Goal: Communication & Community: Share content

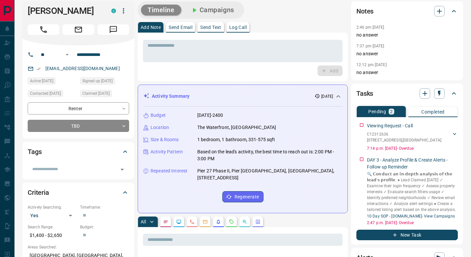
scroll to position [5, 0]
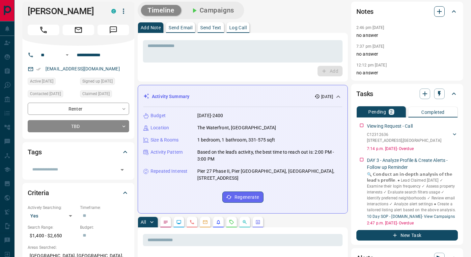
click at [443, 11] on icon "button" at bounding box center [440, 12] width 8 height 8
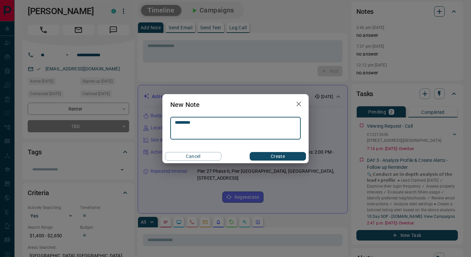
type textarea "*********"
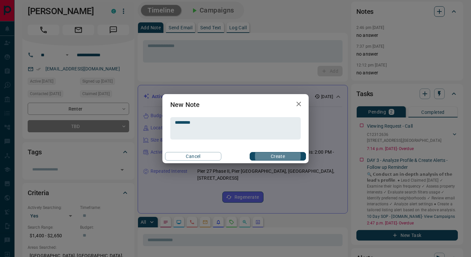
click at [278, 156] on button "Create" at bounding box center [278, 156] width 56 height 9
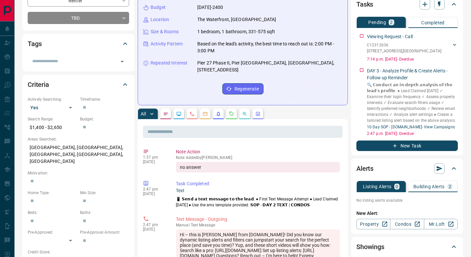
scroll to position [113, 0]
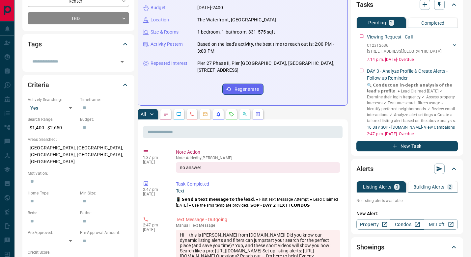
click at [400, 223] on link "Condos" at bounding box center [407, 224] width 34 height 11
click at [431, 183] on button "Building Alerts 2" at bounding box center [433, 187] width 49 height 11
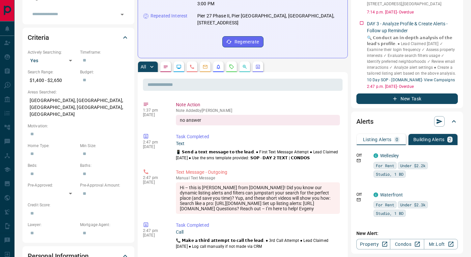
scroll to position [161, 0]
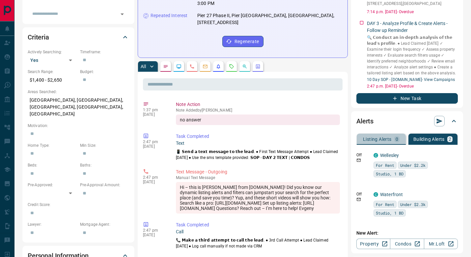
click at [380, 137] on p "Listing Alerts" at bounding box center [377, 139] width 29 height 5
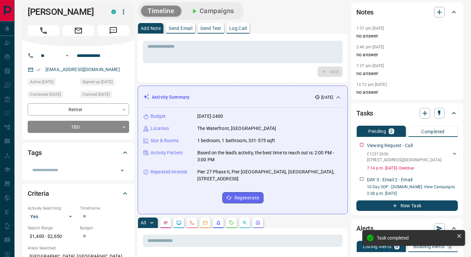
scroll to position [0, 0]
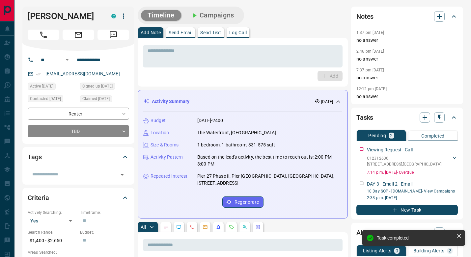
click at [188, 32] on p "Send Email" at bounding box center [181, 32] width 24 height 5
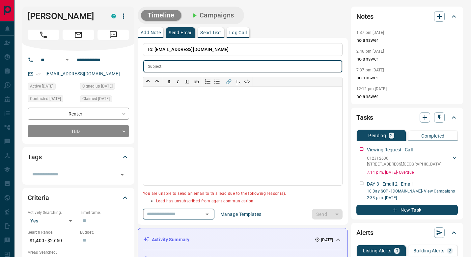
click at [211, 213] on icon "Open" at bounding box center [207, 215] width 8 height 8
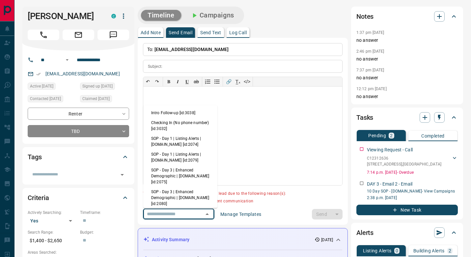
click at [193, 173] on li "SOP - Day 3 | Enhanced Demographic | [DOMAIN_NAME] [id:2075]" at bounding box center [180, 176] width 74 height 22
type input "**********"
